Goal: Task Accomplishment & Management: Manage account settings

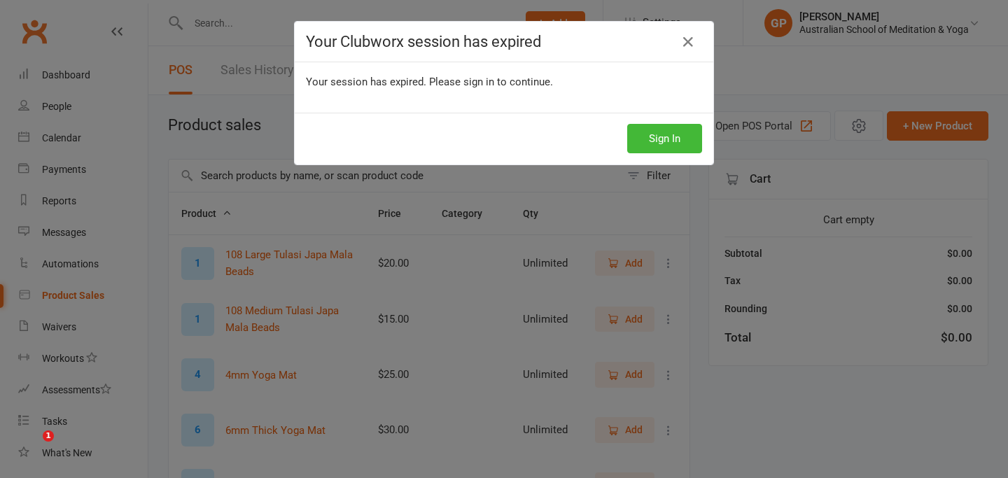
select select "50"
click at [679, 144] on button "Sign In" at bounding box center [664, 138] width 75 height 29
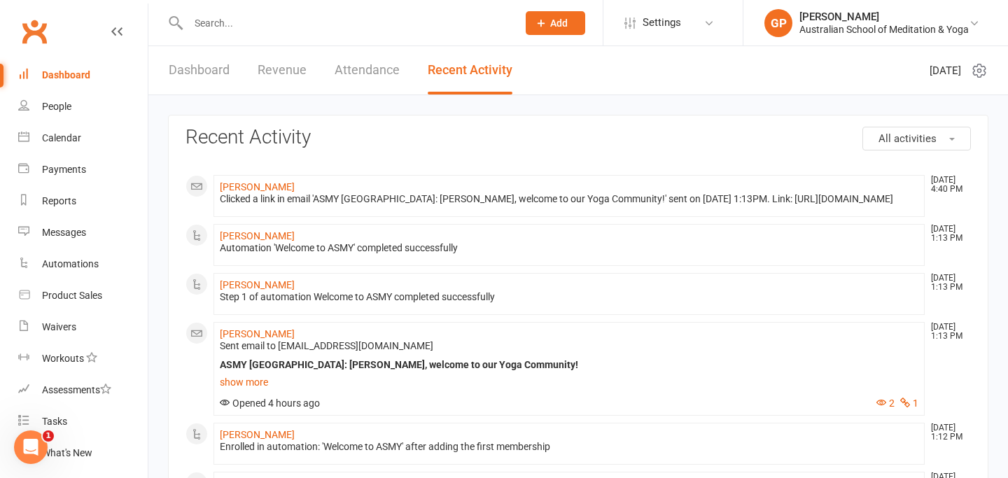
click at [398, 26] on input "text" at bounding box center [345, 23] width 323 height 20
click at [239, 187] on link "[PERSON_NAME]" at bounding box center [257, 186] width 75 height 11
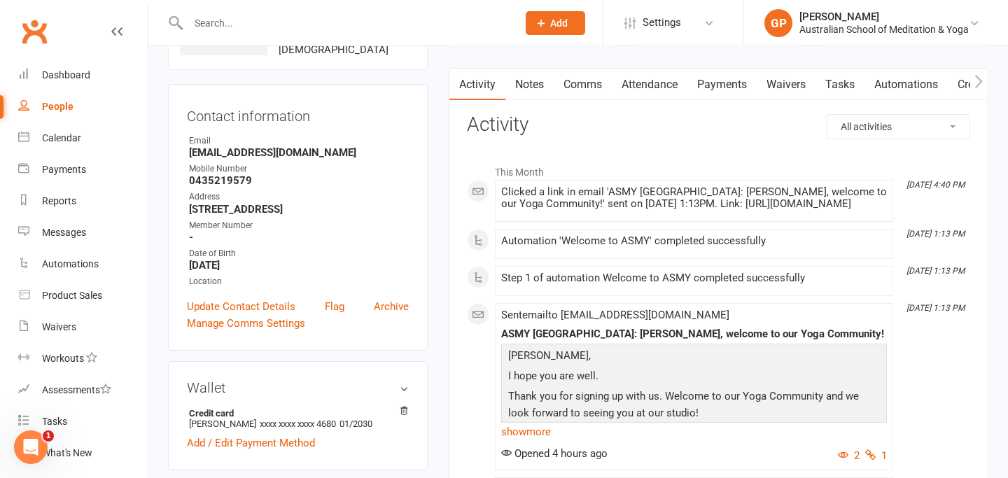
scroll to position [111, 0]
click at [269, 314] on link "Update Contact Details" at bounding box center [241, 305] width 108 height 17
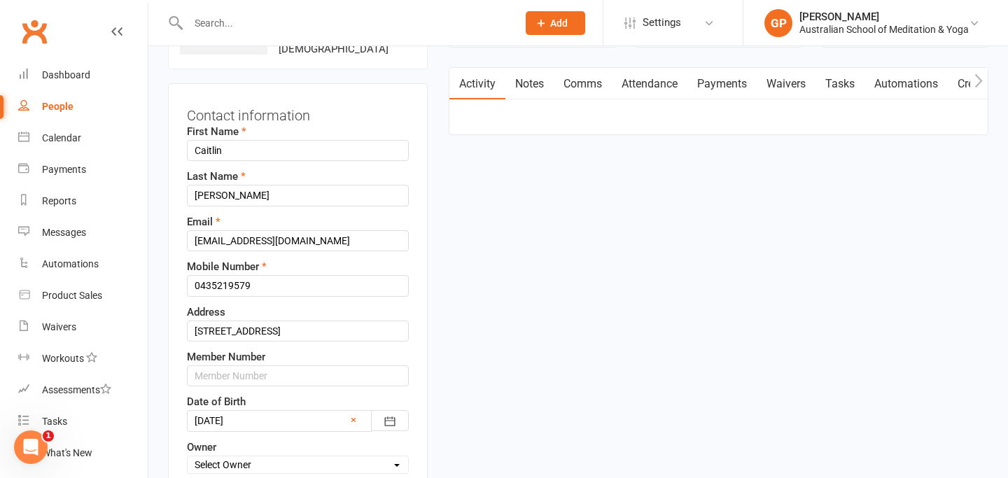
scroll to position [66, 0]
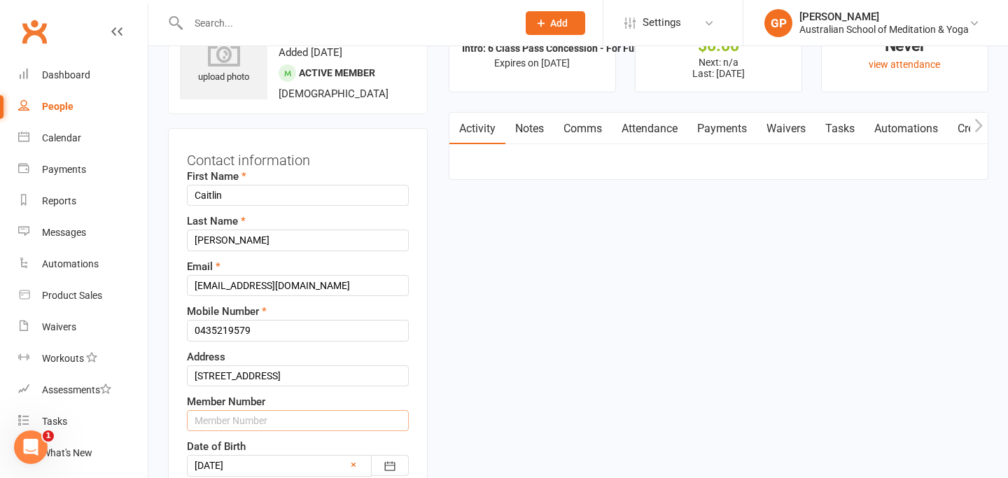
click at [223, 425] on input "text" at bounding box center [298, 420] width 222 height 21
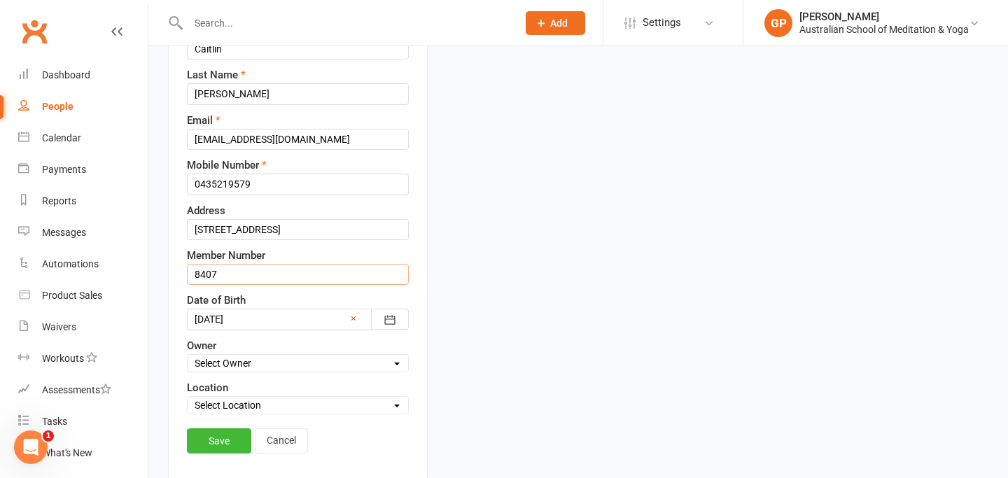
scroll to position [218, 0]
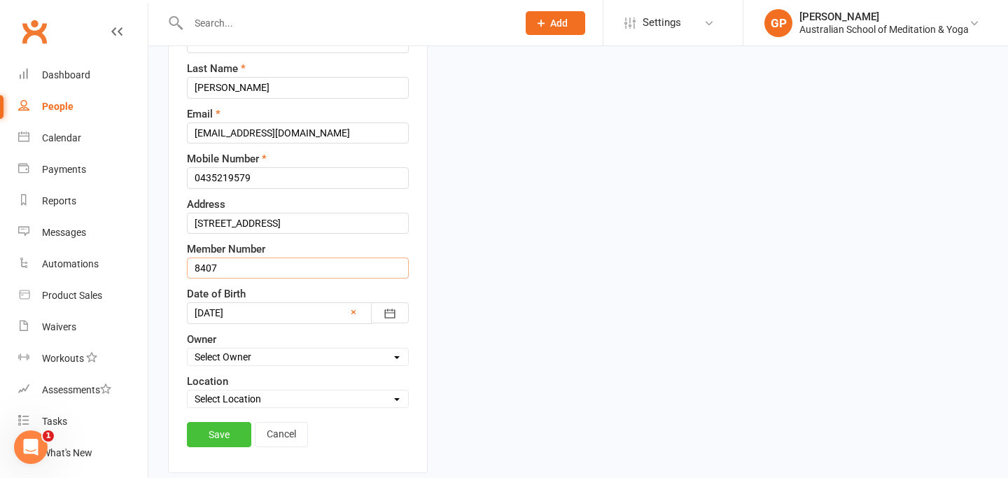
type input "8407"
click at [223, 438] on link "Save" at bounding box center [219, 434] width 64 height 25
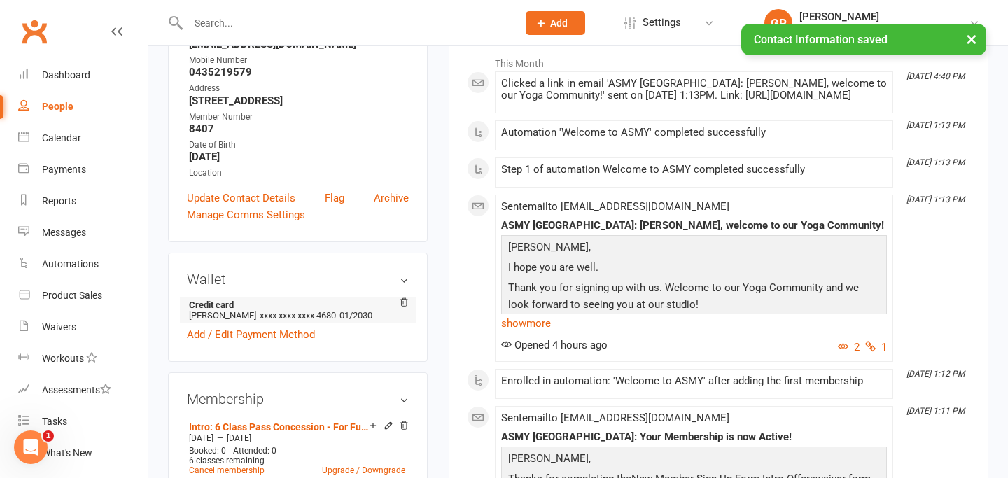
scroll to position [215, 0]
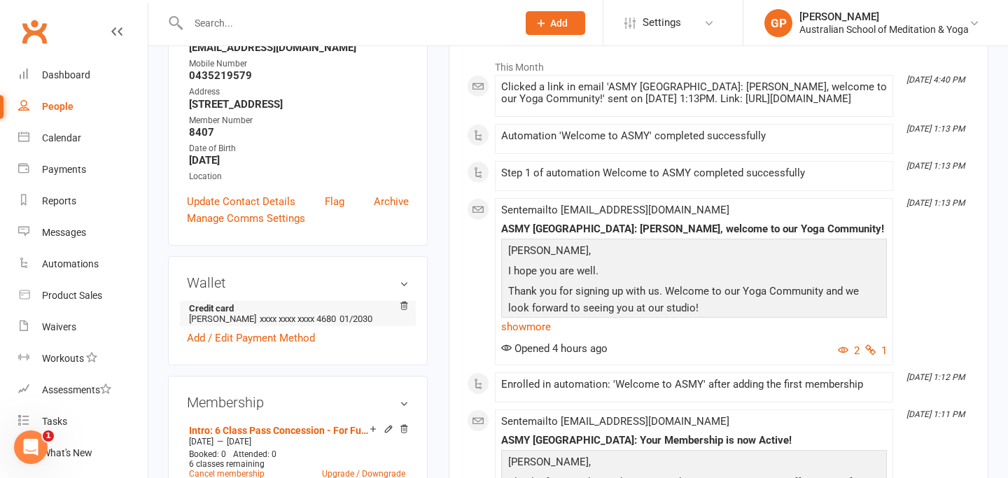
click at [388, 326] on li "Credit card [PERSON_NAME] xxxx xxxx xxxx 4680 01/2030" at bounding box center [298, 313] width 222 height 25
